Goal: Information Seeking & Learning: Learn about a topic

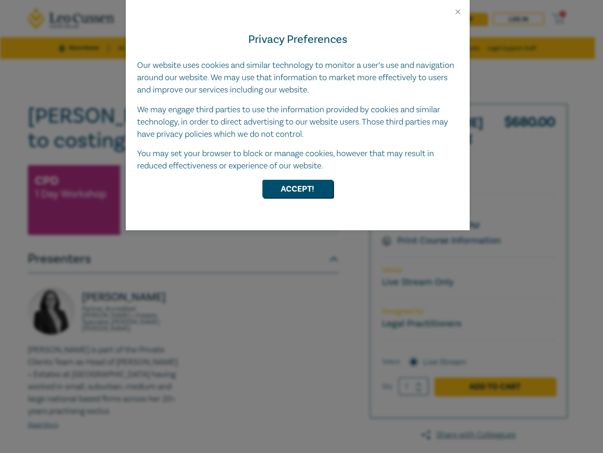
click at [302, 226] on div "Privacy Preferences Our website uses cookies and similar technology to monitor …" at bounding box center [298, 123] width 344 height 214
click at [458, 12] on button "Close" at bounding box center [458, 12] width 8 height 8
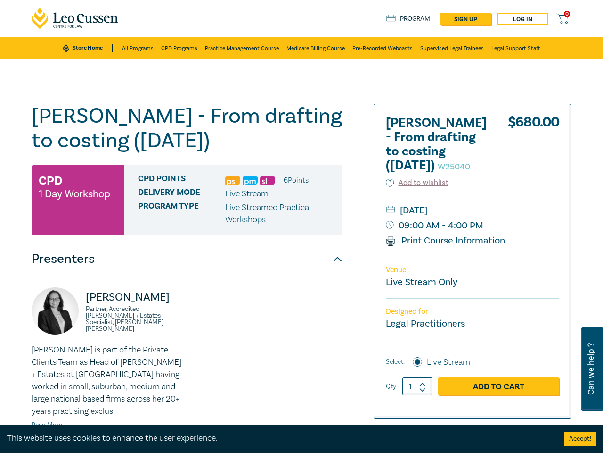
click at [298, 189] on div "Delivery Mode Live Stream" at bounding box center [237, 194] width 198 height 12
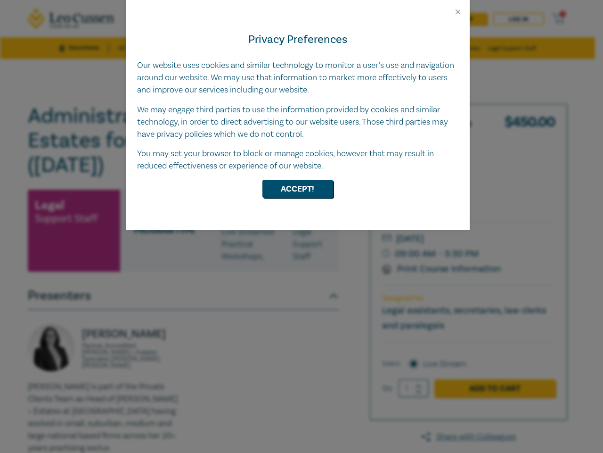
click at [302, 226] on div "Privacy Preferences Our website uses cookies and similar technology to monitor …" at bounding box center [298, 123] width 344 height 214
click at [458, 12] on button "Close" at bounding box center [458, 12] width 8 height 8
click at [298, 189] on div "Administration of Deceased Estates for Legal Support Staff ([DATE]) W25106 Lega…" at bounding box center [183, 339] width 311 height 471
